Goal: Task Accomplishment & Management: Use online tool/utility

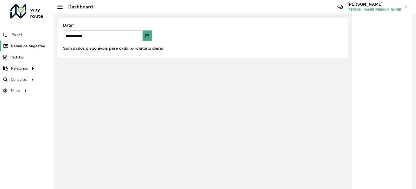
click at [21, 50] on link "Painel de Sugestão" at bounding box center [22, 46] width 45 height 11
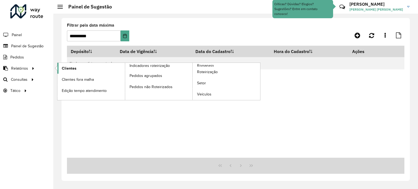
click at [70, 67] on span "Clientes" at bounding box center [69, 69] width 15 height 6
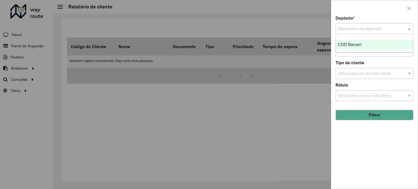
click at [355, 33] on div "Selecione um depósito" at bounding box center [374, 28] width 78 height 11
click at [356, 40] on div "CDD Barueri" at bounding box center [374, 44] width 77 height 9
click at [393, 50] on input "text" at bounding box center [372, 51] width 70 height 7
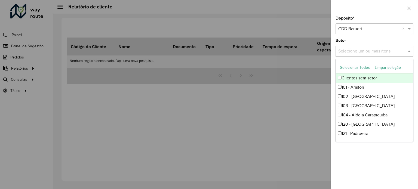
click at [349, 40] on div "Setor Selecione um ou mais itens" at bounding box center [374, 48] width 78 height 18
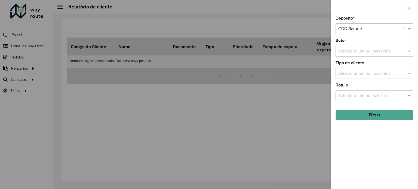
click at [365, 77] on div "Selecione um ou mais itens" at bounding box center [374, 73] width 78 height 11
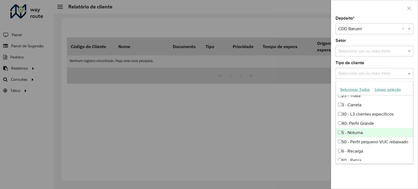
scroll to position [23, 0]
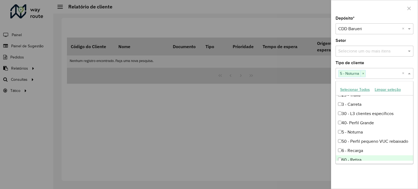
click at [363, 173] on div "Depósito * Selecione um depósito × CDD Barueri × Setor Selecione um ou mais ite…" at bounding box center [374, 102] width 87 height 172
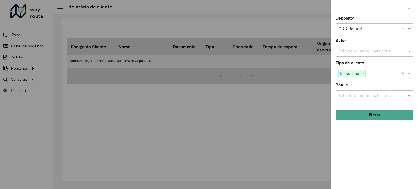
click at [380, 113] on button "Filtrar" at bounding box center [374, 115] width 78 height 10
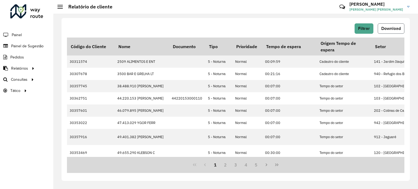
click at [396, 30] on span "Download" at bounding box center [391, 28] width 20 height 5
